Goal: Transaction & Acquisition: Purchase product/service

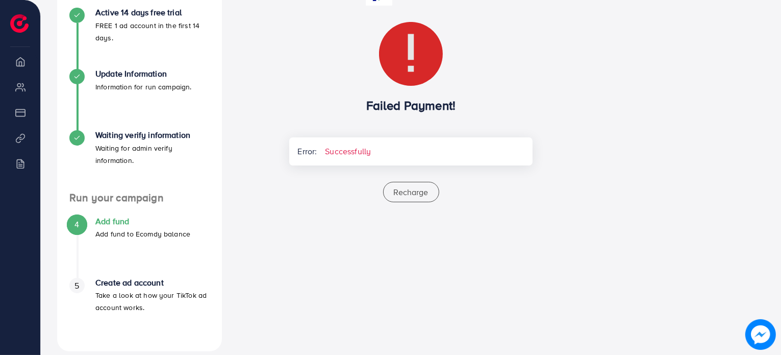
scroll to position [204, 0]
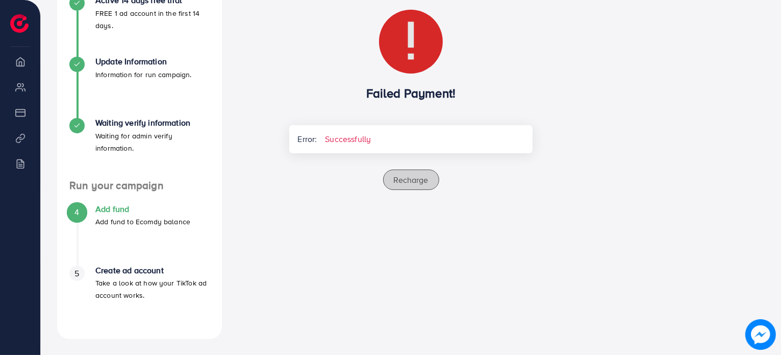
click at [412, 174] on span "Recharge" at bounding box center [411, 179] width 35 height 11
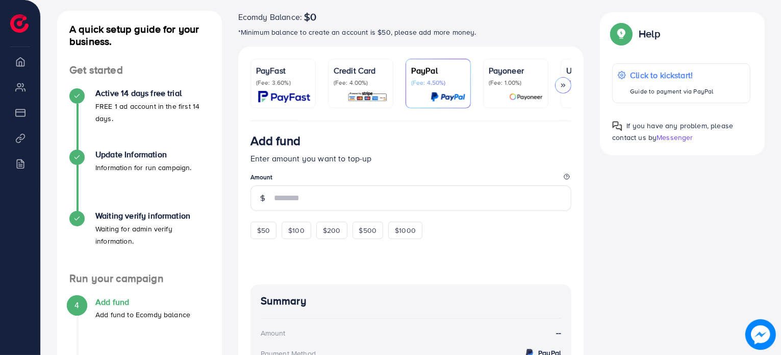
scroll to position [108, 0]
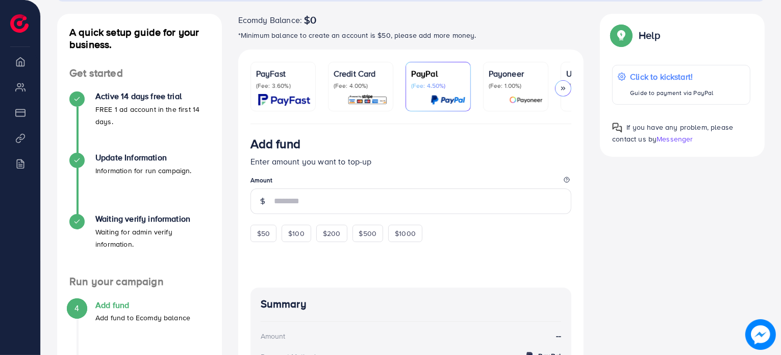
click at [282, 84] on p "(Fee: 3.60%)" at bounding box center [283, 86] width 54 height 8
drag, startPoint x: 507, startPoint y: 94, endPoint x: 497, endPoint y: 77, distance: 20.1
click at [497, 77] on p "Payoneer" at bounding box center [516, 73] width 54 height 12
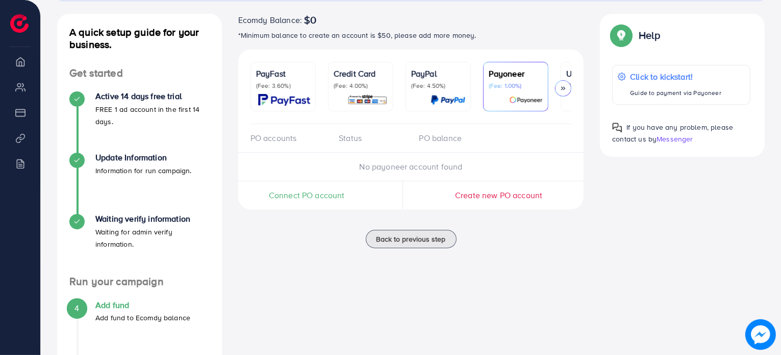
click at [296, 199] on span "Connect PO account" at bounding box center [307, 195] width 76 height 12
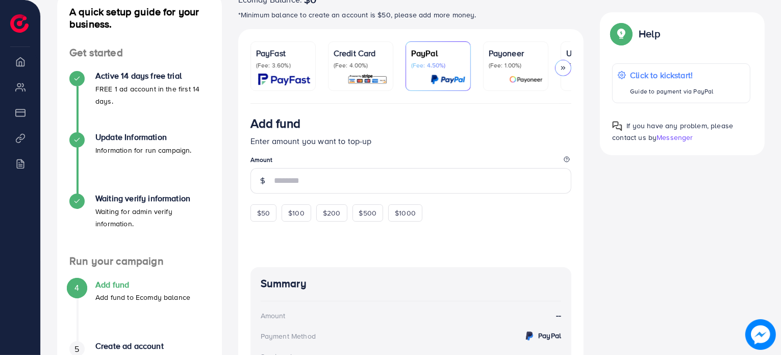
scroll to position [132, 0]
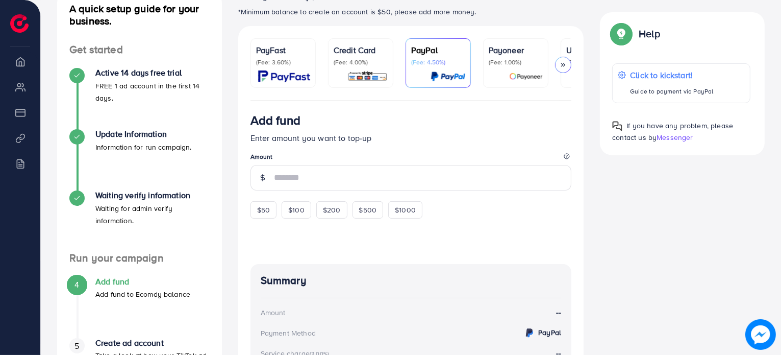
click at [267, 83] on link "PayFast (Fee: 3.60%)" at bounding box center [283, 62] width 65 height 49
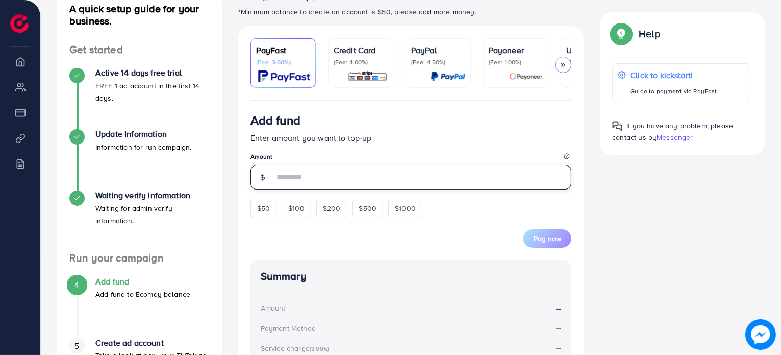
click at [299, 185] on input "number" at bounding box center [423, 177] width 298 height 24
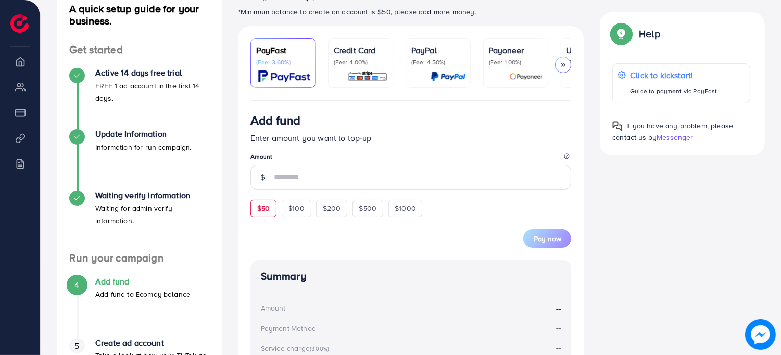
click at [261, 211] on form "Add fund Enter amount you want to top-up Amount $50 $100 $200 $500 $1000 Pay now" at bounding box center [411, 180] width 321 height 135
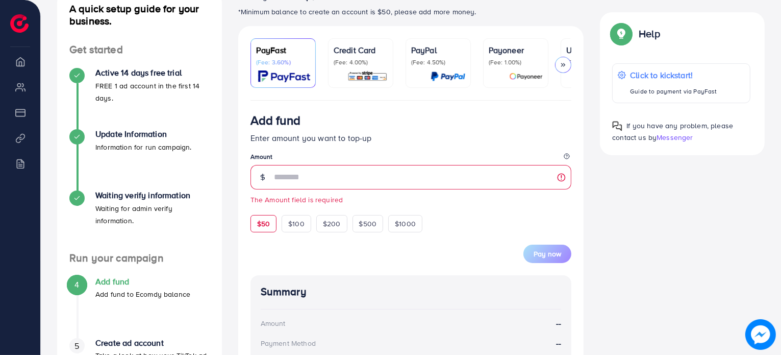
drag, startPoint x: 261, startPoint y: 211, endPoint x: 261, endPoint y: 229, distance: 17.3
click at [261, 229] on form "Add fund Enter amount you want to top-up Amount The Amount field is required $5…" at bounding box center [411, 188] width 321 height 150
click at [261, 229] on span "$50" at bounding box center [263, 223] width 13 height 10
type input "**"
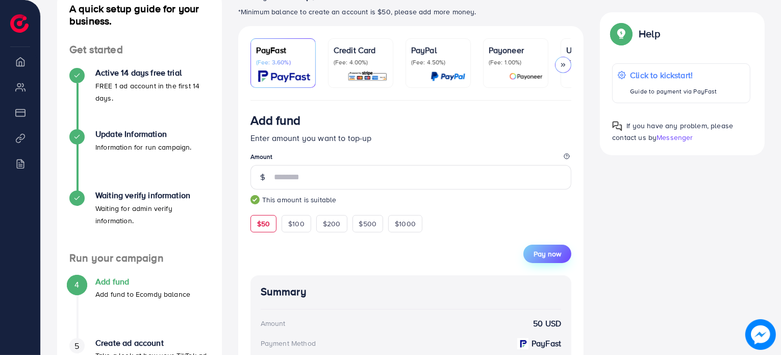
click at [546, 255] on span "Pay now" at bounding box center [548, 253] width 28 height 10
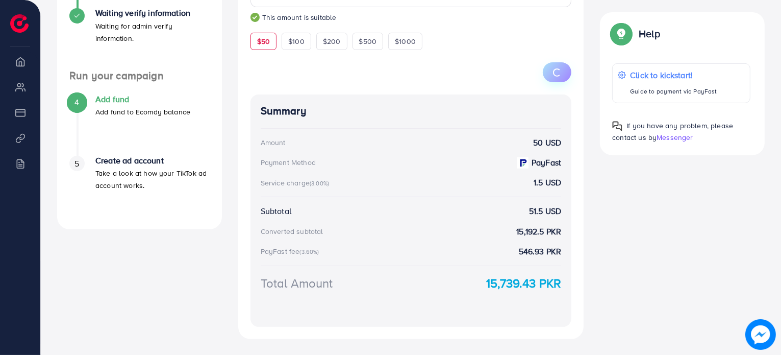
scroll to position [366, 0]
